Goal: Information Seeking & Learning: Learn about a topic

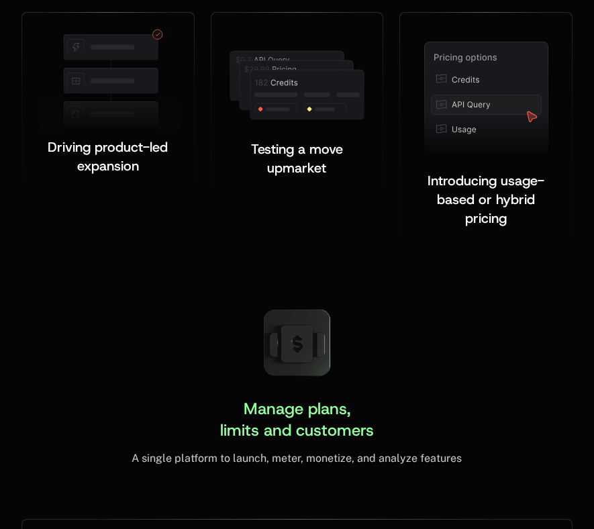
scroll to position [3275, 0]
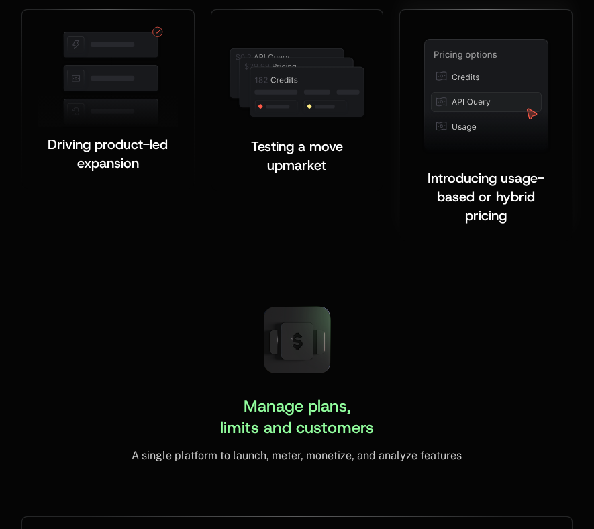
click at [535, 114] on img at bounding box center [486, 95] width 131 height 119
click at [533, 117] on img at bounding box center [486, 95] width 131 height 119
click at [532, 114] on img at bounding box center [486, 95] width 131 height 119
click at [532, 113] on img at bounding box center [486, 95] width 131 height 119
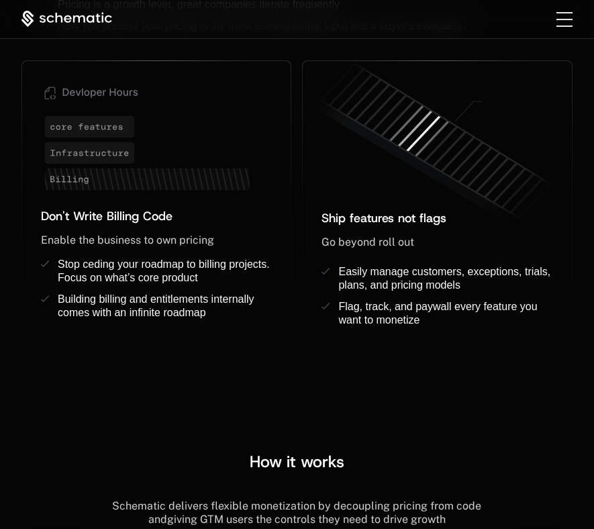
scroll to position [1352, 0]
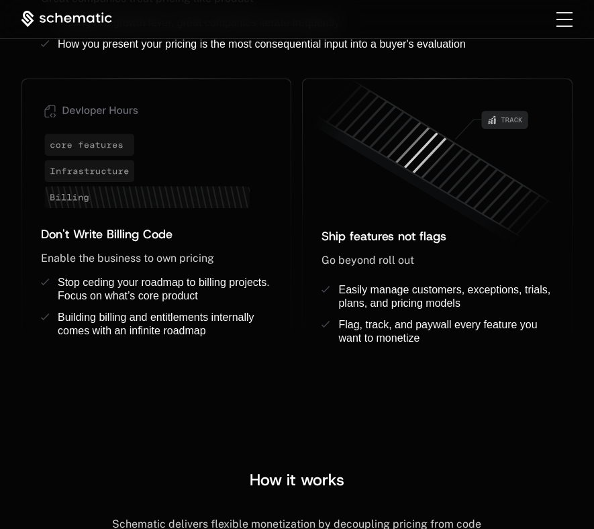
click at [566, 21] on div "Toggle menu" at bounding box center [565, 19] width 16 height 15
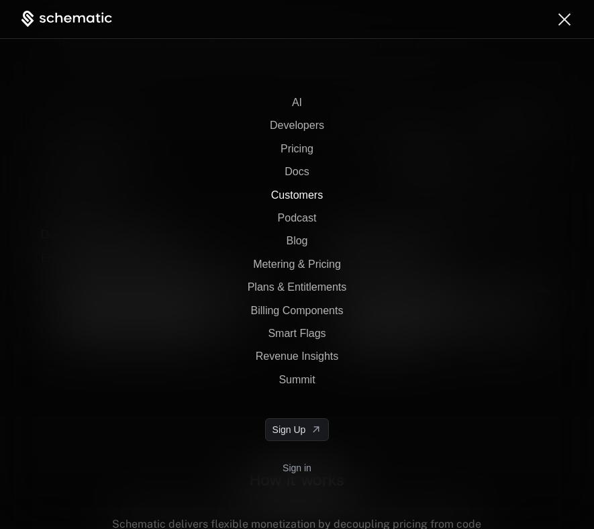
click at [305, 195] on span "Customers" at bounding box center [297, 194] width 52 height 11
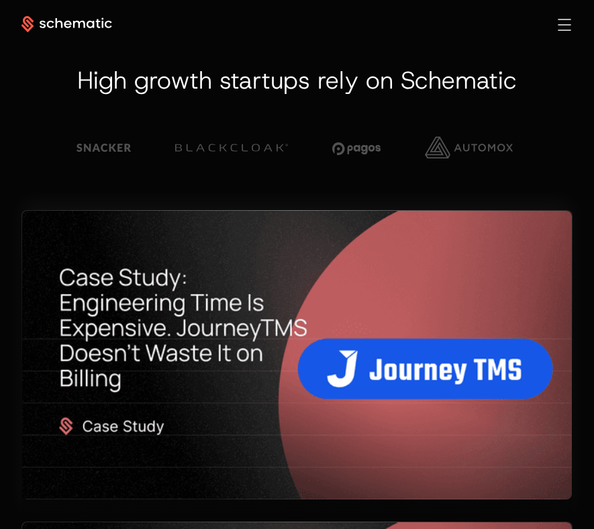
click at [66, 424] on span at bounding box center [53, 366] width 64 height 312
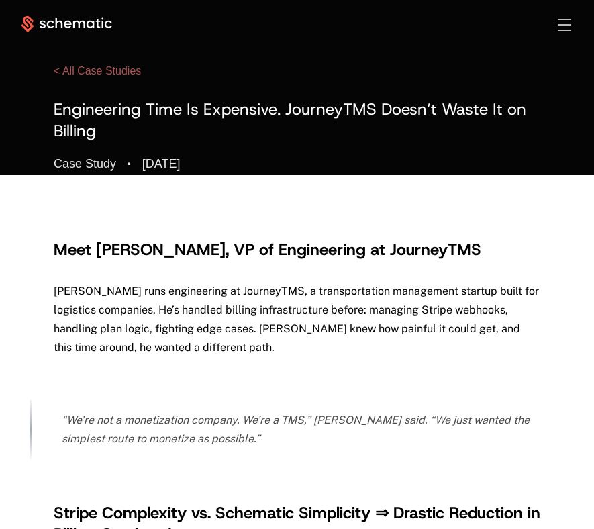
click at [113, 73] on link "< All Case Studies" at bounding box center [97, 70] width 87 height 11
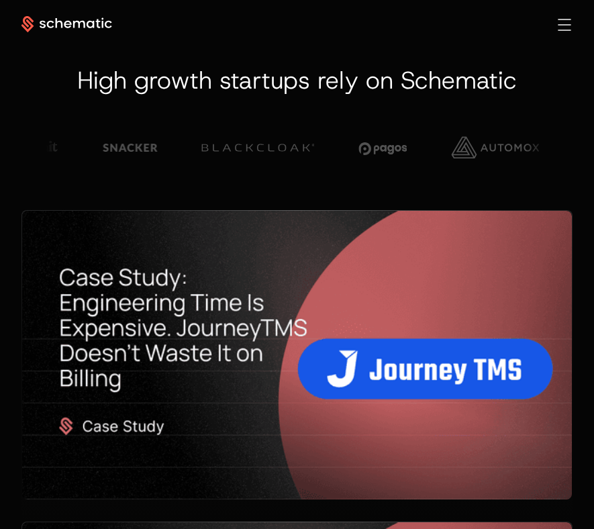
click at [26, 21] on icon at bounding box center [66, 24] width 91 height 17
